Goal: Check status: Check status

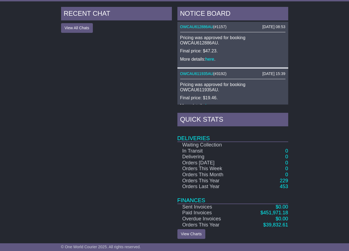
scroll to position [240, 0]
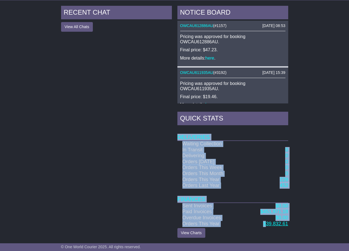
drag, startPoint x: 295, startPoint y: 226, endPoint x: 267, endPoint y: 224, distance: 28.5
click at [267, 224] on div "RECENT CHAT View All Chats Hide All Chats NOTICE BOARD 03 Jul 2025 08:53 OWCAU6…" at bounding box center [174, 122] width 349 height 238
copy table "Deliveries Waiting Collection In Transit 0 Delivering 0 Orders Today 0 Orders T…"
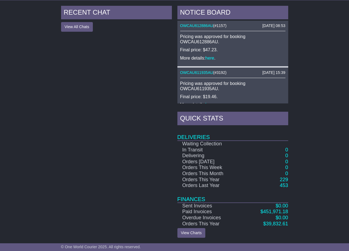
click at [84, 139] on div "RECENT CHAT View All Chats Hide All Chats" at bounding box center [116, 122] width 116 height 232
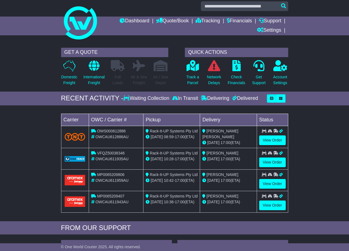
scroll to position [0, 0]
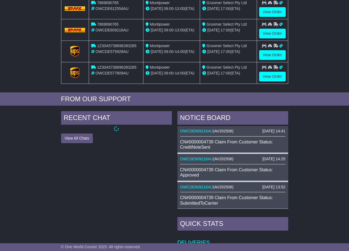
scroll to position [240, 0]
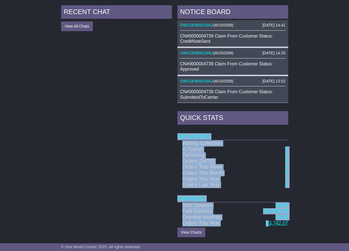
drag, startPoint x: 297, startPoint y: 223, endPoint x: 269, endPoint y: 225, distance: 27.7
click at [269, 225] on div "RECENT CHAT View All Chats Hide All Chats NOTICE BOARD 11 Jul 2025 14:41 OWCDE6…" at bounding box center [174, 121] width 349 height 238
copy table "Deliveries Waiting Collection In Transit 0 Delivering 0 Orders Today 0 Orders T…"
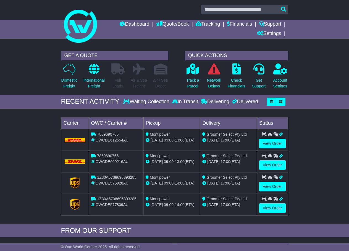
scroll to position [0, 0]
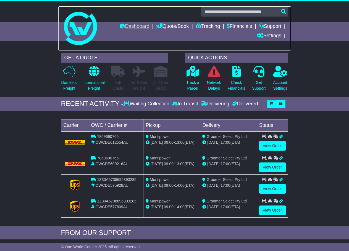
click at [128, 22] on link at bounding box center [174, 28] width 232 height 44
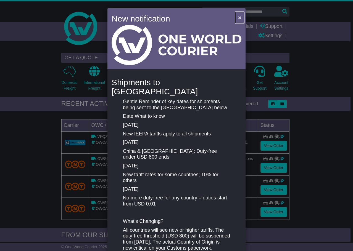
drag, startPoint x: 242, startPoint y: 18, endPoint x: 239, endPoint y: 17, distance: 3.0
click at [241, 18] on button "×" at bounding box center [239, 17] width 9 height 11
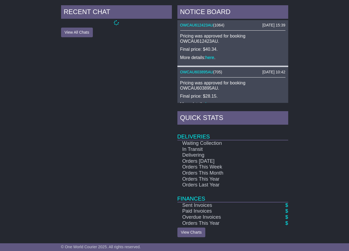
scroll to position [254, 0]
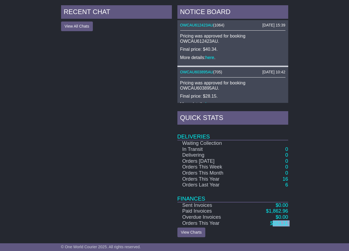
drag, startPoint x: 301, startPoint y: 233, endPoint x: 273, endPoint y: 224, distance: 30.0
click at [273, 224] on div "RECENT CHAT View All Chats Hide All Chats NOTICE BOARD 26 Jun 2025 15:39 OWCAU6…" at bounding box center [174, 121] width 349 height 238
copy div "893.31 View Charts Recent Chats Notice Board Quick Stats RECENT CHAT × NOTICE B…"
click at [131, 131] on div "RECENT CHAT View All Chats Hide All Chats" at bounding box center [116, 121] width 116 height 232
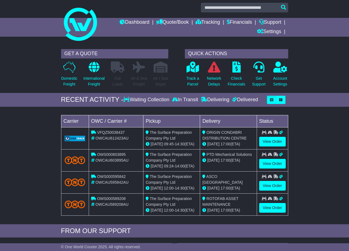
scroll to position [0, 0]
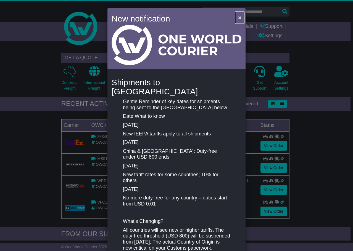
click at [239, 15] on span "×" at bounding box center [239, 17] width 3 height 6
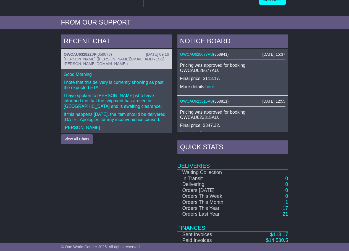
scroll to position [241, 0]
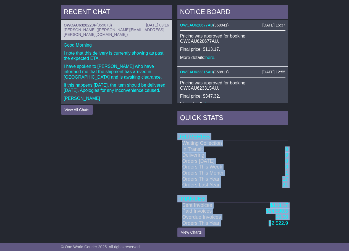
drag, startPoint x: 289, startPoint y: 224, endPoint x: 272, endPoint y: 225, distance: 17.4
click at [272, 225] on div "NOTICE BOARD 05 Aug 2025 15:37 OWCAU628677AU ( 358941 ) Pricing was approved fo…" at bounding box center [232, 121] width 116 height 232
copy table "Deliveries Waiting Collection In Transit 0 Delivering 0 Orders Today 0 Orders T…"
click at [284, 179] on link "17" at bounding box center [285, 179] width 6 height 6
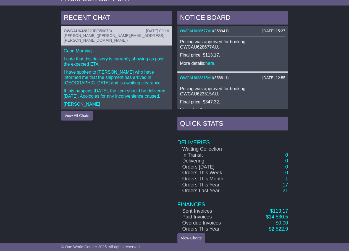
scroll to position [241, 0]
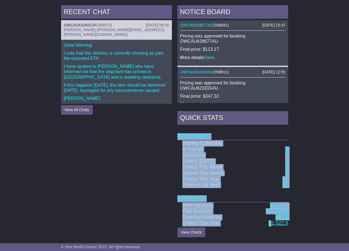
drag, startPoint x: 303, startPoint y: 221, endPoint x: 272, endPoint y: 226, distance: 31.0
click at [272, 226] on div "RECENT CHAT 18 Aug 2025 09:16 OWCAU632822JP ( 359073 ) Sam Boughey (sam.boughey…" at bounding box center [174, 121] width 349 height 238
copy table "Deliveries Waiting Collection In Transit 0 Delivering 0 Orders Today 0 Orders T…"
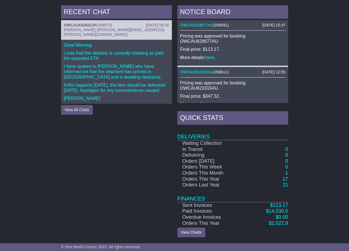
click at [70, 212] on div "RECENT CHAT 18 Aug 2025 09:16 OWCAU632822JP ( 359073 ) Sam Boughey (sam.boughey…" at bounding box center [116, 121] width 116 height 232
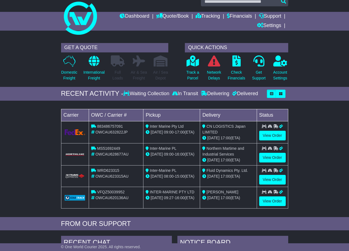
scroll to position [0, 0]
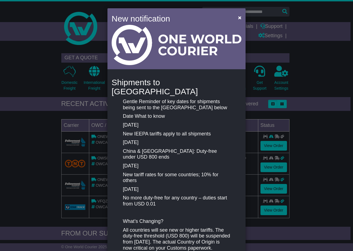
click at [233, 18] on div "×" at bounding box center [238, 18] width 11 height 12
click at [238, 17] on span "×" at bounding box center [239, 17] width 3 height 6
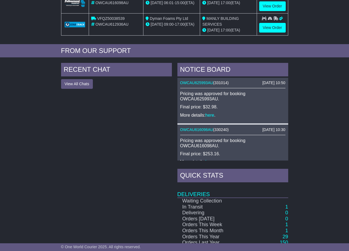
scroll to position [240, 0]
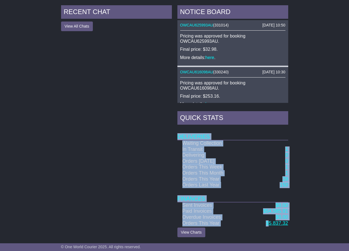
drag, startPoint x: 302, startPoint y: 226, endPoint x: 268, endPoint y: 224, distance: 33.8
click at [268, 224] on div "RECENT CHAT View All Chats Hide All Chats NOTICE BOARD 31 Jul 2025 10:50 OWCAU6…" at bounding box center [174, 121] width 349 height 238
copy table "Deliveries Waiting Collection In Transit 1 Delivering 0 Orders Today 0 Orders T…"
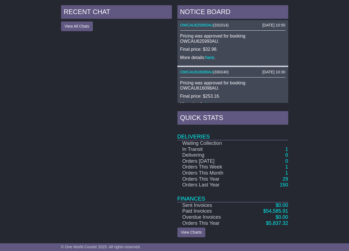
click at [117, 146] on div "RECENT CHAT View All Chats Hide All Chats" at bounding box center [116, 121] width 116 height 232
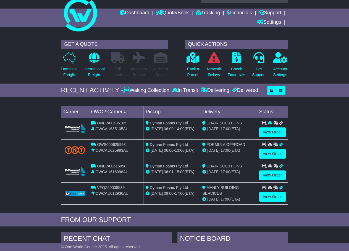
scroll to position [0, 0]
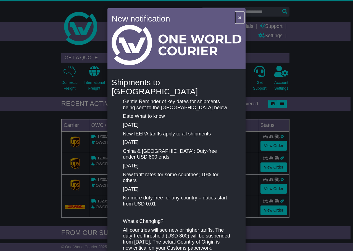
click at [235, 18] on button "×" at bounding box center [239, 17] width 9 height 11
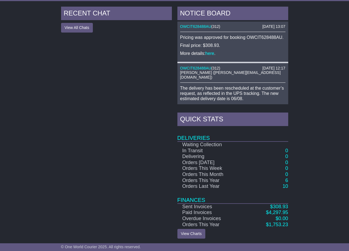
scroll to position [240, 0]
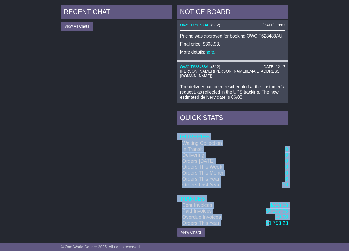
drag, startPoint x: 290, startPoint y: 221, endPoint x: 267, endPoint y: 222, distance: 22.9
click at [267, 222] on div "RECENT CHAT View All Chats Hide All Chats NOTICE BOARD [DATE] 13:07 OWCIT628488…" at bounding box center [174, 121] width 349 height 238
copy table "Deliveries Waiting Collection In Transit 0 Delivering 0 Orders Today 0 Orders T…"
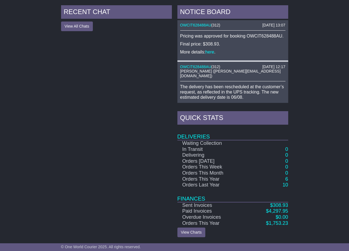
click at [121, 93] on div "RECENT CHAT View All Chats Hide All Chats" at bounding box center [116, 121] width 116 height 232
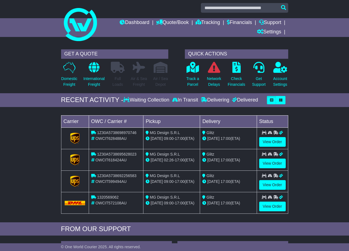
scroll to position [0, 0]
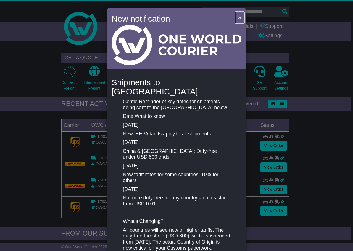
click at [238, 18] on span "×" at bounding box center [239, 17] width 3 height 6
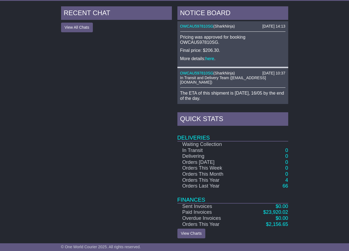
scroll to position [241, 0]
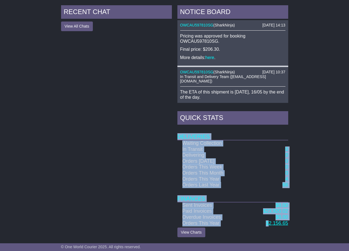
drag, startPoint x: 296, startPoint y: 223, endPoint x: 268, endPoint y: 222, distance: 28.2
click at [268, 222] on div "RECENT CHAT View All Chats Hide All Chats NOTICE BOARD [DATE] 14:13 OWCAU597810…" at bounding box center [174, 121] width 349 height 238
copy table "Deliveries Waiting Collection In Transit 0 Delivering 0 Orders [DATE] 0 Orders …"
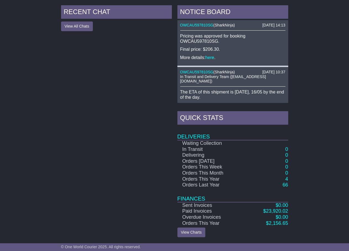
drag, startPoint x: 94, startPoint y: 117, endPoint x: 101, endPoint y: 117, distance: 6.9
click at [94, 117] on div "RECENT CHAT View All Chats Hide All Chats" at bounding box center [116, 121] width 116 height 232
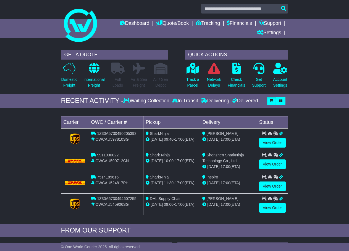
scroll to position [0, 0]
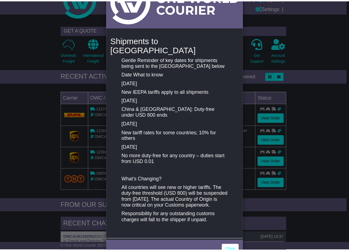
scroll to position [55, 0]
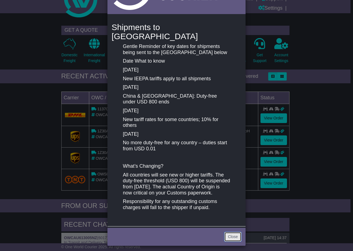
click at [227, 232] on link "Close" at bounding box center [232, 237] width 17 height 10
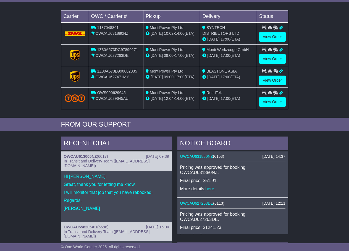
scroll to position [240, 0]
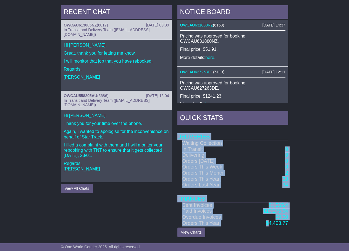
drag, startPoint x: 292, startPoint y: 223, endPoint x: 269, endPoint y: 223, distance: 22.6
click at [269, 223] on div "RECENT CHAT 25 Jun 2025 09:39 OWCAU613005NZ ( 6017 ) In Transit and Delivery Te…" at bounding box center [174, 121] width 349 height 238
copy table "Deliveries Waiting Collection In Transit 0 Delivering 0 Orders Today 0 Orders T…"
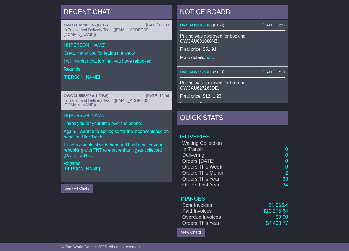
click at [30, 162] on div "RECENT CHAT 25 Jun 2025 09:39 OWCAU613005NZ ( 6017 ) In Transit and Delivery Te…" at bounding box center [174, 121] width 349 height 238
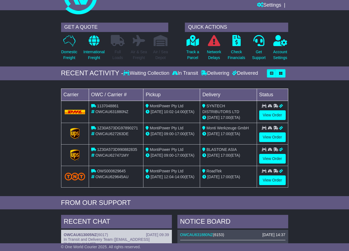
scroll to position [0, 0]
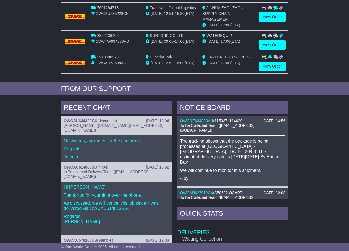
scroll to position [247, 0]
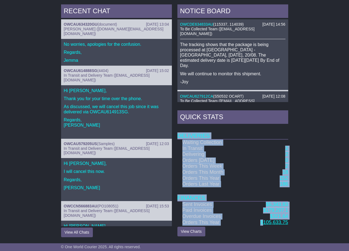
drag, startPoint x: 311, startPoint y: 226, endPoint x: 263, endPoint y: 223, distance: 47.8
click at [263, 223] on div "RECENT CHAT 18 Aug 2025 13:04 OWCAU634320GU ( document ) Jemma Cruise (jemma.cr…" at bounding box center [174, 121] width 349 height 239
copy table "Deliveries Waiting Collection In Transit 2 Delivering 2 Orders Today 0 Orders T…"
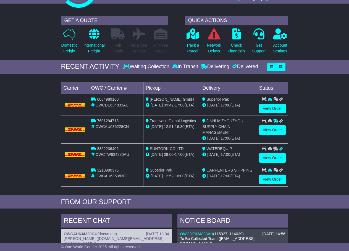
scroll to position [0, 0]
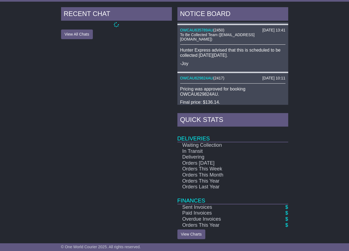
scroll to position [240, 0]
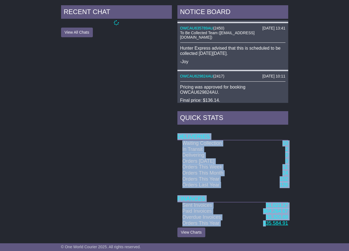
drag, startPoint x: 290, startPoint y: 226, endPoint x: 265, endPoint y: 222, distance: 25.7
click at [265, 222] on div "RECENT CHAT View All Chats Hide All Chats NOTICE BOARD [DATE] 13:55 OWCAU632610…" at bounding box center [174, 121] width 349 height 238
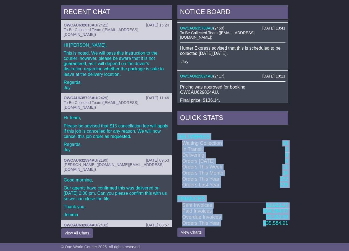
copy table "Deliveries Waiting Collection 10 In Transit 2 Delivering 0 Orders [DATE] 0 Orde…"
click at [341, 176] on div "RECENT CHAT [DATE] 15:24 OWCAU632610AU ( 2421 ) To Be Collected Team ([EMAIL_AD…" at bounding box center [174, 121] width 349 height 239
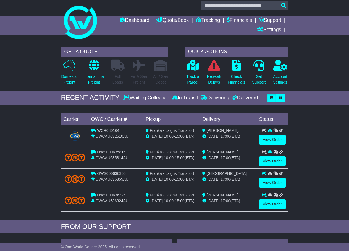
scroll to position [0, 0]
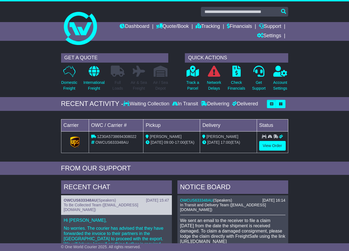
click at [49, 147] on div "Loading... No bookings found Carrier OWC / Carrier # Pickup Delivery Status 1Z3…" at bounding box center [174, 138] width 349 height 48
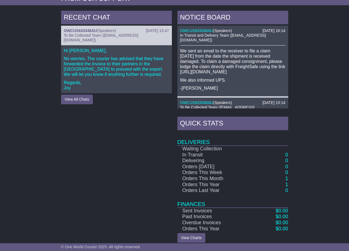
scroll to position [175, 0]
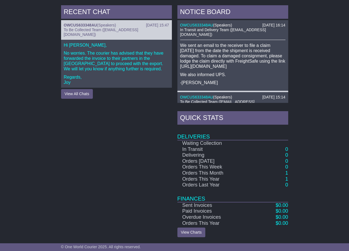
click at [326, 198] on div "RECENT CHAT 14 Aug 2025 15:47 OWCUS633348AU ( Speakers ) To Be Collected Team (…" at bounding box center [174, 121] width 349 height 238
click at [286, 174] on link "1" at bounding box center [286, 173] width 3 height 6
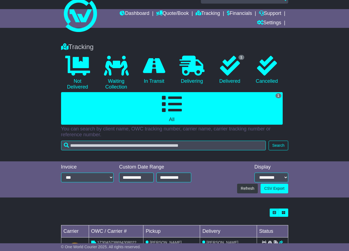
scroll to position [41, 0]
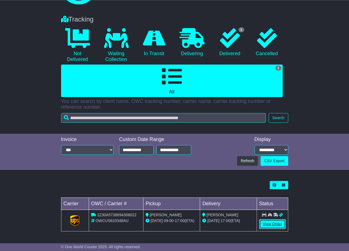
click at [270, 222] on link "View Order" at bounding box center [272, 224] width 27 height 10
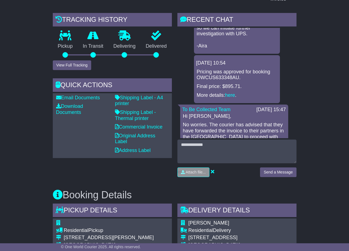
scroll to position [166, 0]
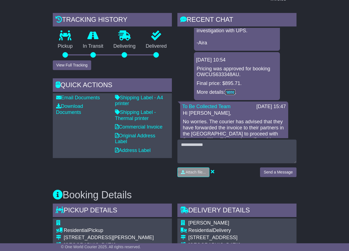
click at [227, 95] on link "here" at bounding box center [230, 92] width 10 height 6
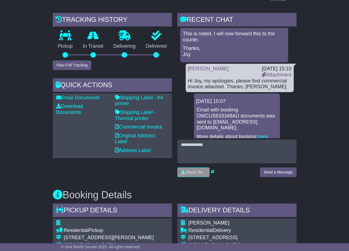
scroll to position [359, 0]
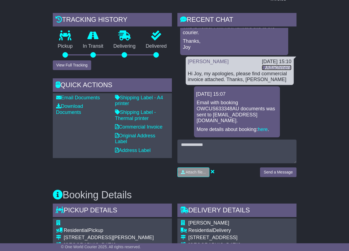
click at [263, 70] on link "Attachment" at bounding box center [276, 68] width 30 height 6
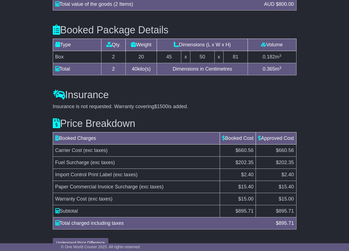
scroll to position [575, 0]
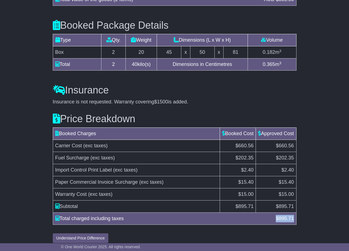
drag, startPoint x: 274, startPoint y: 211, endPoint x: 296, endPoint y: 216, distance: 22.0
click at [296, 216] on div "$ 895.71" at bounding box center [284, 218] width 23 height 7
copy div "$ 895.71"
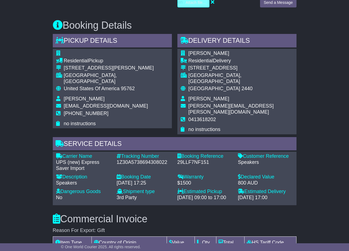
scroll to position [299, 0]
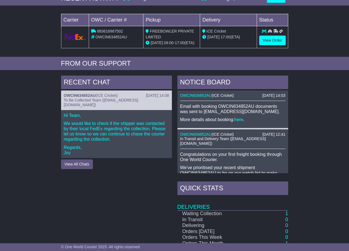
scroll to position [176, 0]
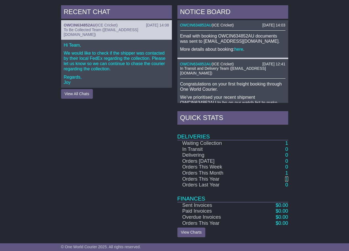
click at [286, 181] on link "1" at bounding box center [286, 179] width 3 height 6
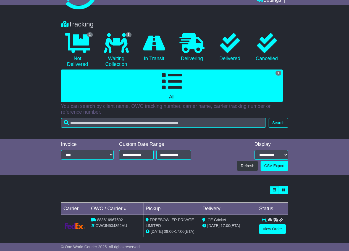
scroll to position [41, 0]
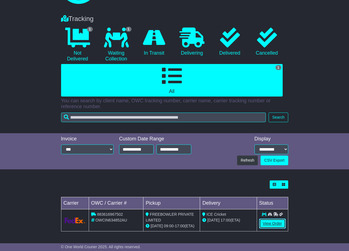
click at [272, 223] on link "View Order" at bounding box center [272, 224] width 27 height 10
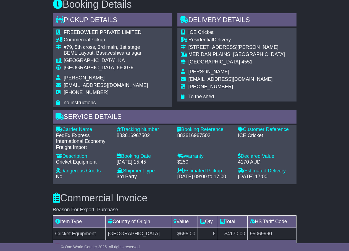
scroll to position [400, 0]
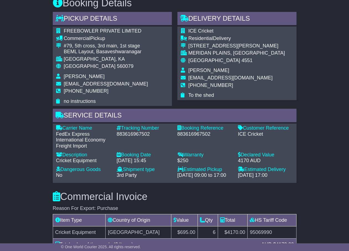
click at [99, 32] on span "FREEBOWLER PRIVATE LIMITED" at bounding box center [103, 31] width 78 height 6
copy tbody "FREEBOWLER PRIVATE LIMITED"
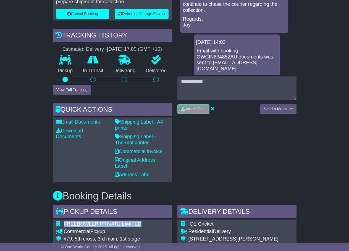
scroll to position [179, 0]
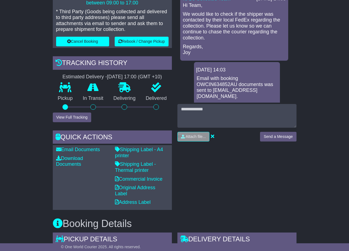
click at [212, 172] on div "RECENT CHAT Loading... No messages To Be Collected Team 20 Aug 2025 14:08 Hi Te…" at bounding box center [236, 94] width 125 height 232
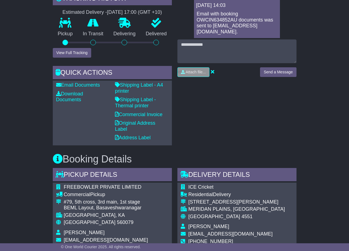
scroll to position [317, 0]
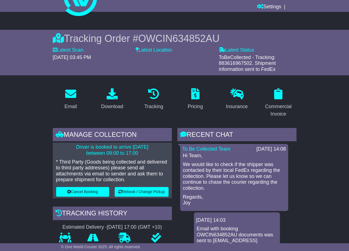
scroll to position [0, 0]
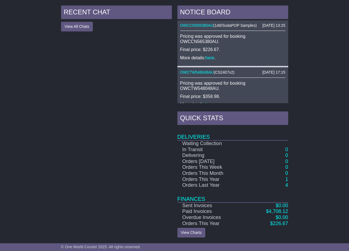
scroll to position [241, 0]
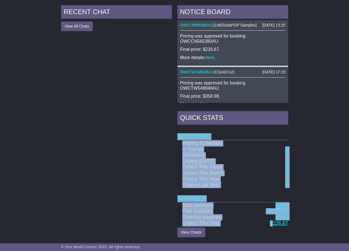
drag, startPoint x: 286, startPoint y: 224, endPoint x: 273, endPoint y: 224, distance: 12.7
click at [273, 224] on div "RECENT CHAT View All Chats Hide All Chats NOTICE BOARD 18 Feb 2025 13:25 OWCCN5…" at bounding box center [174, 121] width 349 height 238
copy table "Deliveries Waiting Collection In Transit 0 Delivering 0 Orders Today 0 Orders T…"
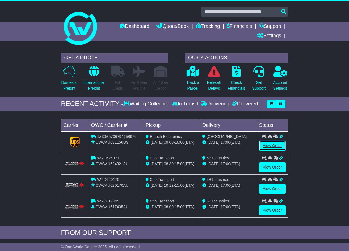
click at [263, 144] on link "View Order" at bounding box center [272, 146] width 27 height 10
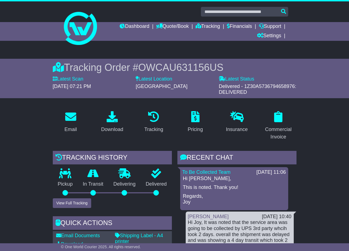
click at [71, 28] on div "Dashboard Quote/Book Domestic International Saved Quotes Drafts Domestic Quote …" at bounding box center [174, 31] width 232 height 19
click at [122, 26] on link "Dashboard" at bounding box center [135, 26] width 30 height 9
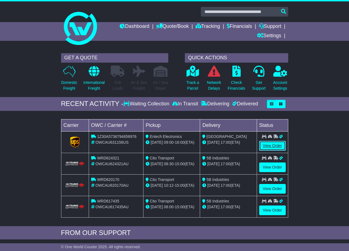
click at [271, 144] on link "View Order" at bounding box center [272, 146] width 27 height 10
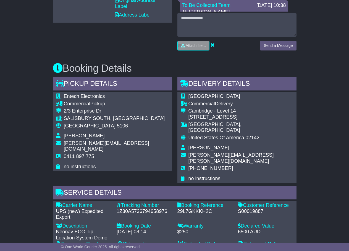
scroll to position [276, 0]
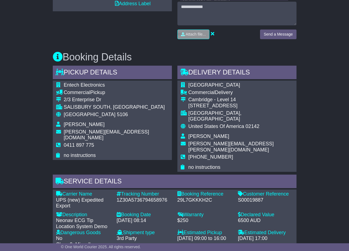
click at [148, 197] on div "1Z30A5736794658976" at bounding box center [144, 200] width 55 height 6
copy div "1Z30A5736794658976"
click at [324, 134] on div "Email Download Tracking Pricing Insurance" at bounding box center [174, 153] width 349 height 647
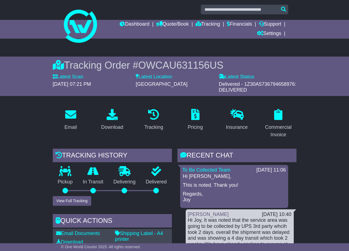
scroll to position [0, 0]
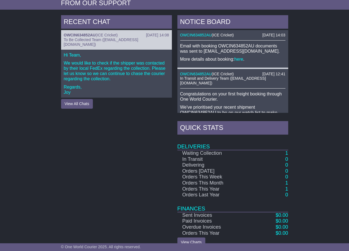
scroll to position [176, 0]
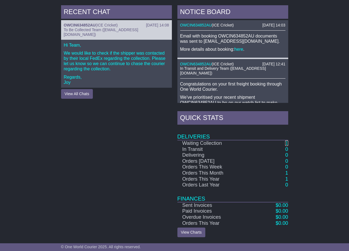
click at [286, 143] on link "1" at bounding box center [286, 144] width 3 height 6
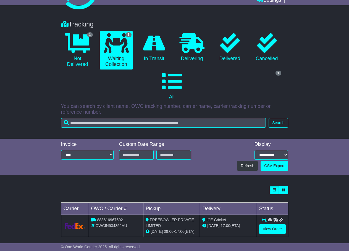
scroll to position [41, 0]
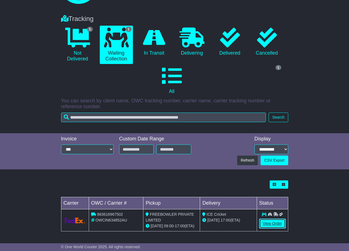
click at [272, 225] on link "View Order" at bounding box center [272, 224] width 27 height 10
